Goal: Information Seeking & Learning: Learn about a topic

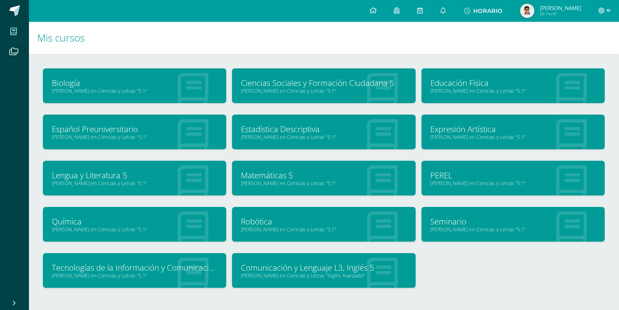
click at [607, 13] on icon at bounding box center [609, 11] width 4 height 6
click at [588, 47] on span "Cerrar sesión" at bounding box center [586, 48] width 32 height 7
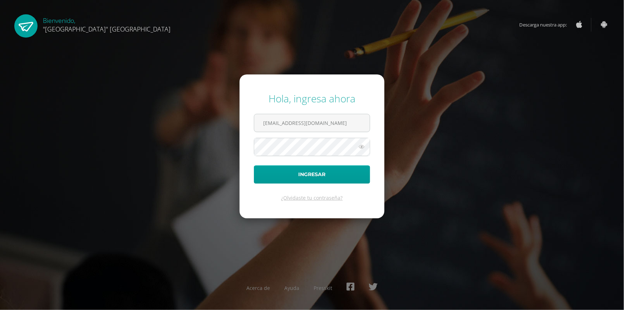
click at [357, 110] on form "Hola, ingresa ahora 21024@lasallechiquimula.edu.gt Ingresar ¿Olvidaste tu contr…" at bounding box center [312, 146] width 145 height 144
click at [358, 113] on form "Hola, ingresa ahora 21024@lasallechiquimula.edu.gt Ingresar ¿Olvidaste tu contr…" at bounding box center [312, 146] width 145 height 144
click at [363, 126] on input "21024@lasallechiquimula.edu.gt" at bounding box center [311, 123] width 115 height 18
type input "24025@lasallechiquimula.edu.gt"
click at [339, 164] on form "Hola, ingresa ahora 24025@lasallechiquimula.edu.gt Ingresar ¿Olvidaste tu contr…" at bounding box center [312, 146] width 145 height 144
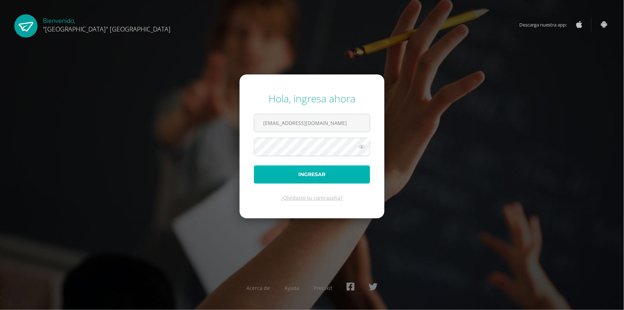
click at [347, 171] on button "Ingresar" at bounding box center [312, 174] width 116 height 18
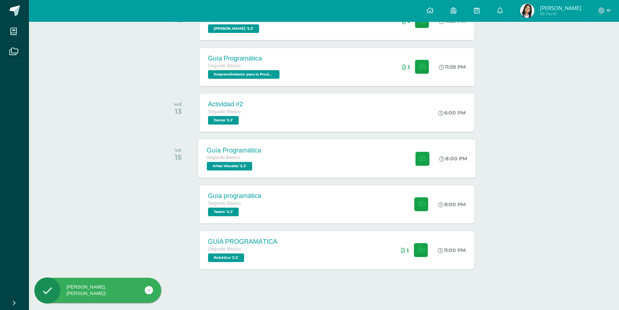
scroll to position [143, 0]
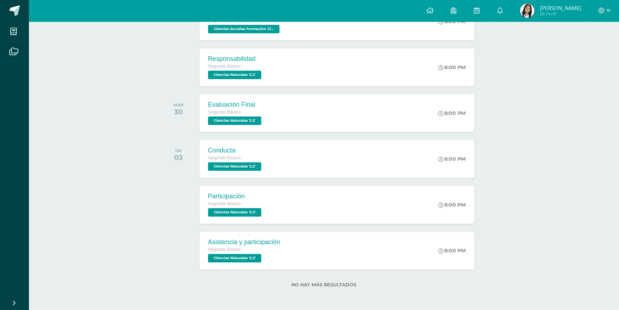
drag, startPoint x: 517, startPoint y: 128, endPoint x: 516, endPoint y: 166, distance: 37.9
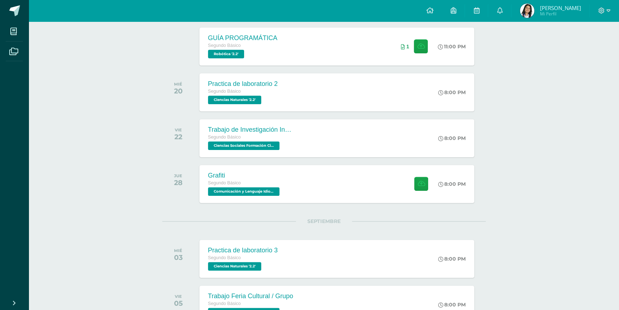
scroll to position [0, 0]
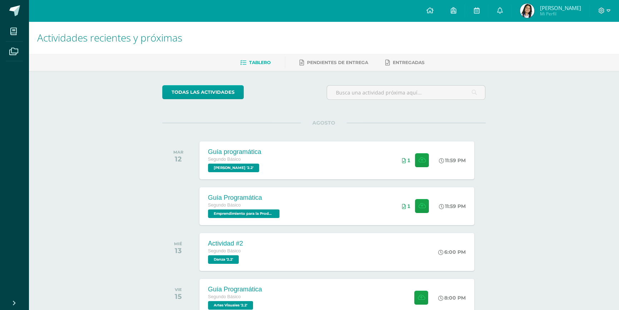
drag, startPoint x: 515, startPoint y: 166, endPoint x: 497, endPoint y: 54, distance: 113.7
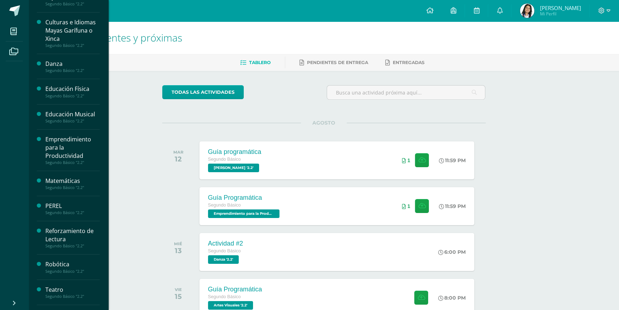
scroll to position [49, 0]
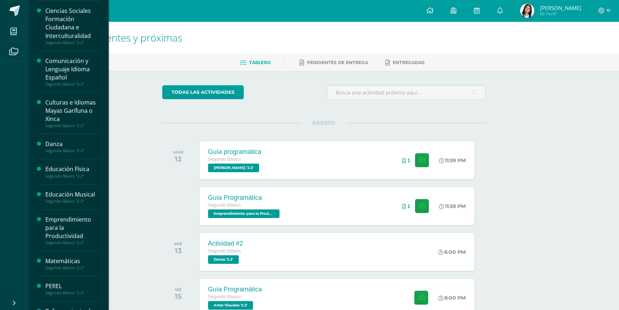
click at [81, 64] on div "Comunicación y Lenguaje Idioma Español" at bounding box center [72, 69] width 54 height 25
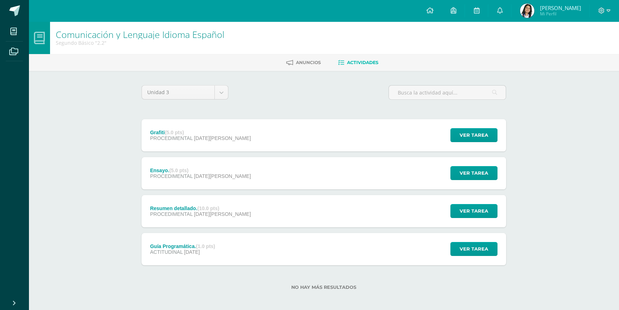
scroll to position [3, 0]
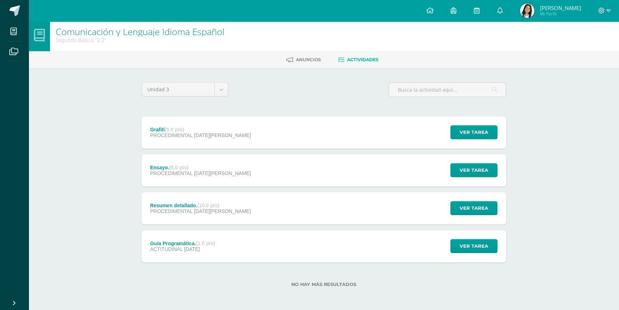
click at [265, 175] on div "Ensayo. (5.0 pts) PROCEDIMENTAL [DATE][PERSON_NAME] Ver tarea [GEOGRAPHIC_DATA]…" at bounding box center [324, 170] width 365 height 32
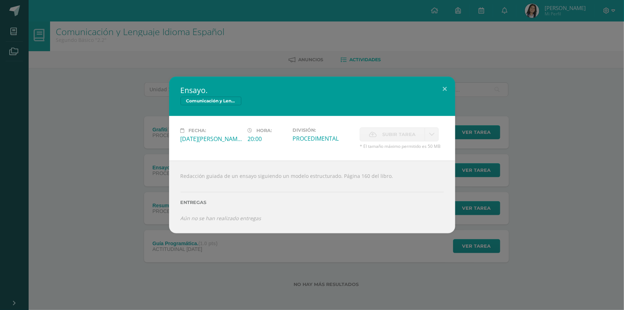
click at [479, 178] on div "Ensayo. Comunicación y Lenguaje Idioma Español Fecha: [DATE][PERSON_NAME] Hora:…" at bounding box center [312, 155] width 618 height 156
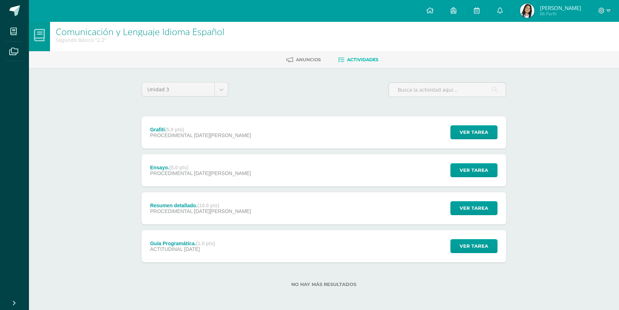
click at [258, 136] on div "Grafiti (5.0 pts) PROCEDIMENTAL [DATE][PERSON_NAME] Ver tarea Grafiti Comunicac…" at bounding box center [324, 132] width 365 height 32
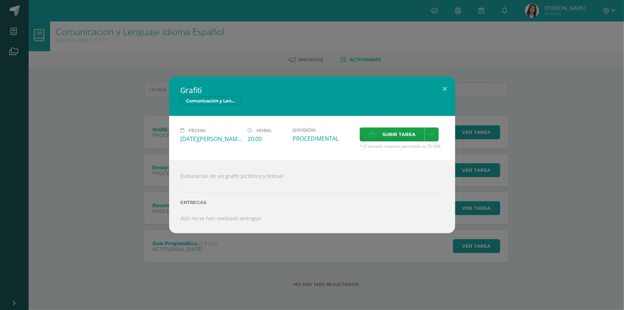
click at [117, 113] on div "Grafiti Comunicación y Lenguaje Idioma Español Fecha: [DATE][PERSON_NAME] Hora:…" at bounding box center [312, 155] width 618 height 156
